Goal: Find specific page/section: Find specific page/section

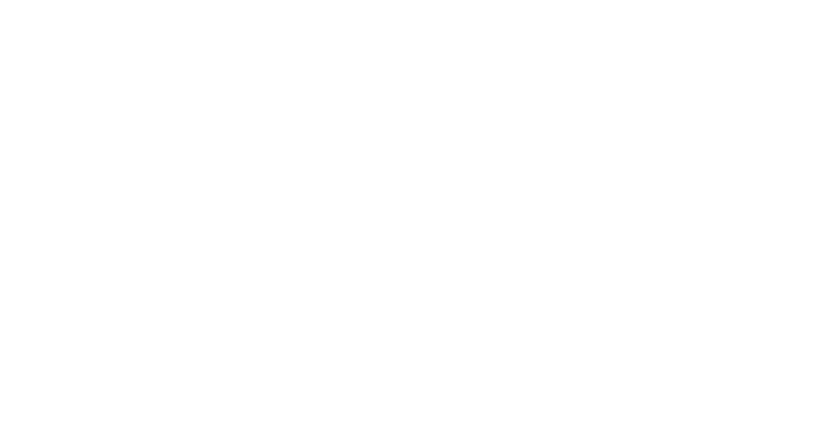
select select "*"
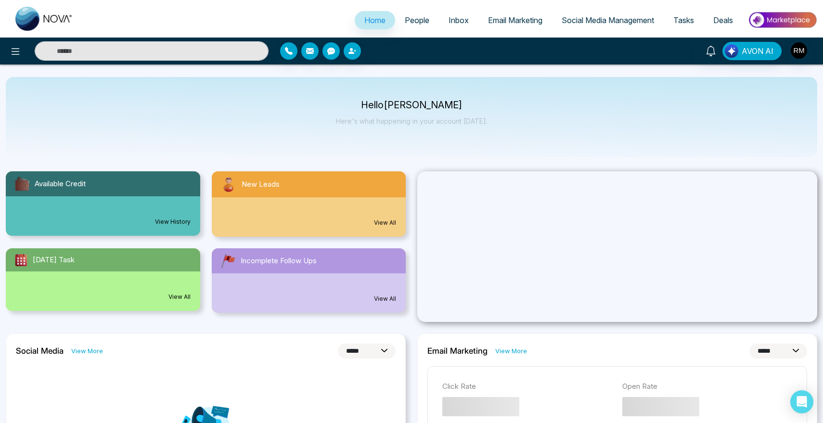
click at [407, 17] on span "People" at bounding box center [417, 20] width 25 height 10
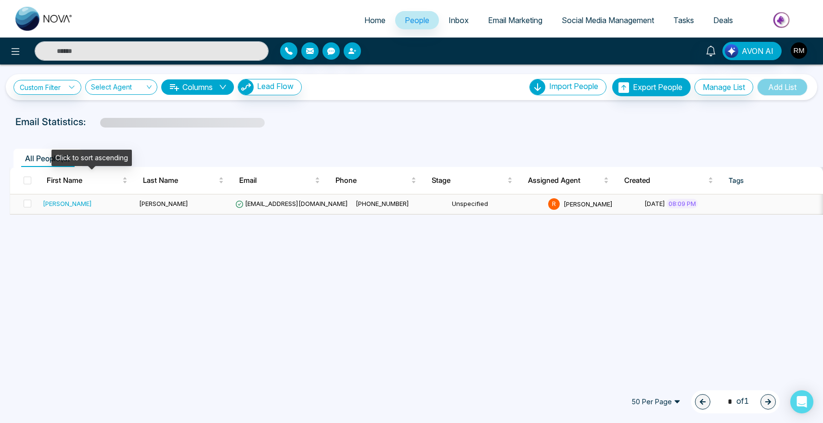
click at [57, 200] on div "[PERSON_NAME]" at bounding box center [67, 204] width 49 height 10
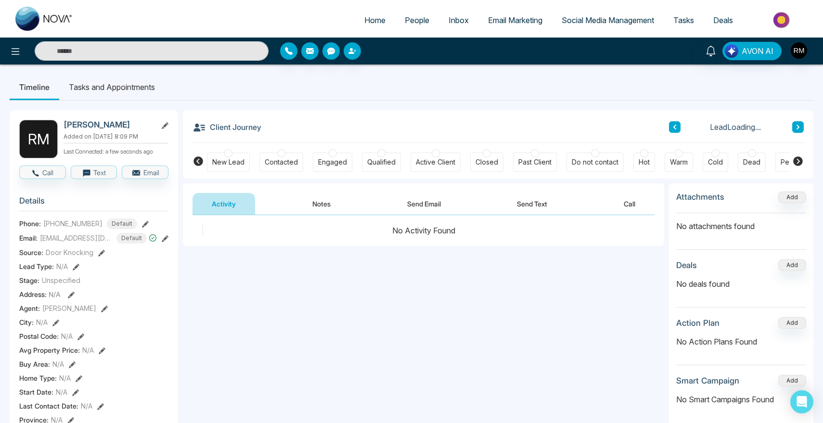
click at [164, 124] on icon at bounding box center [165, 125] width 7 height 7
